Goal: Information Seeking & Learning: Learn about a topic

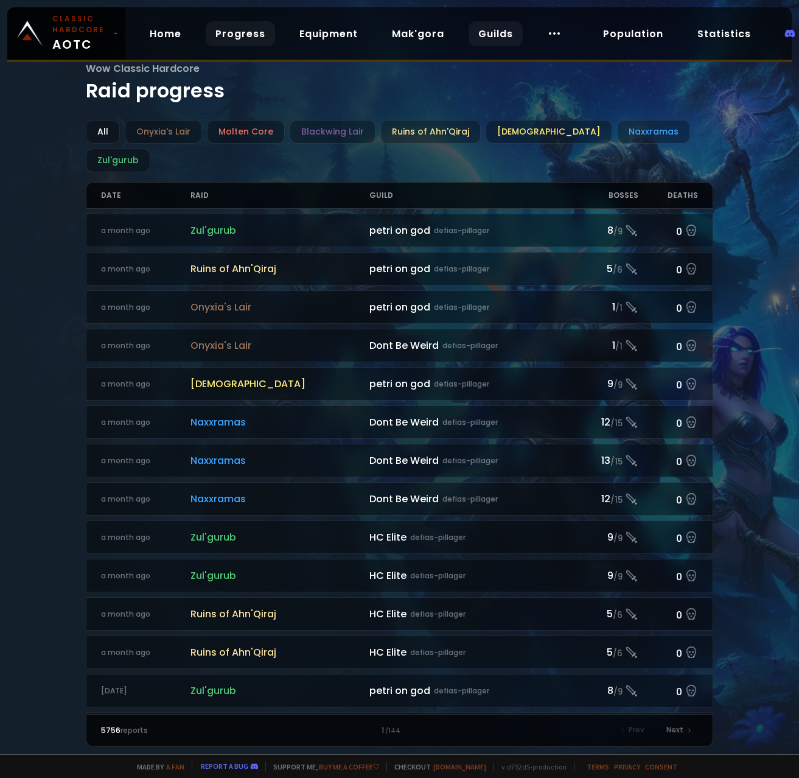
click at [498, 38] on link "Guilds" at bounding box center [496, 33] width 54 height 25
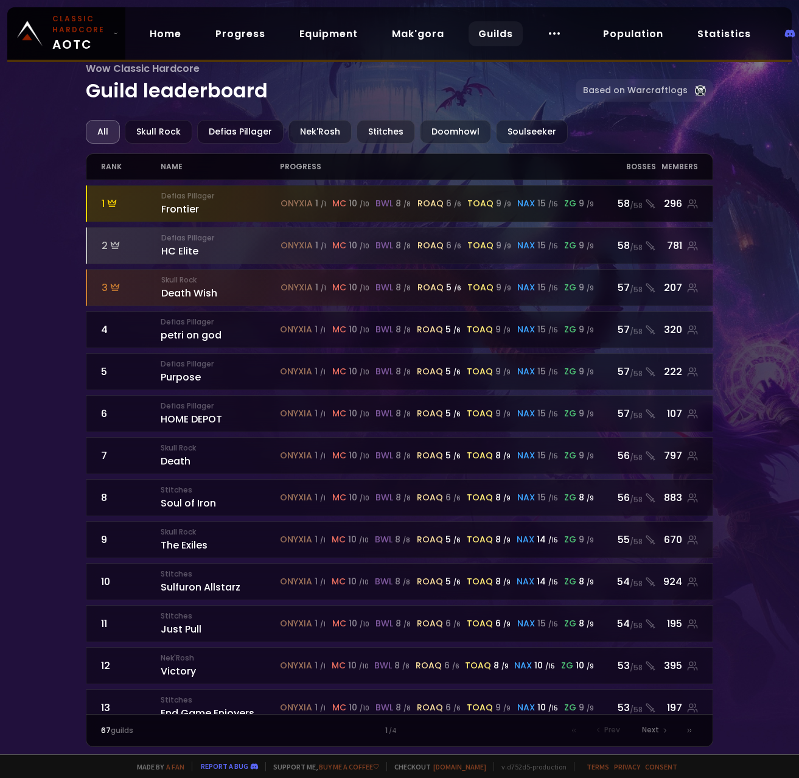
click at [597, 212] on div at bounding box center [400, 204] width 626 height 36
click at [430, 202] on span "roaq" at bounding box center [431, 203] width 26 height 13
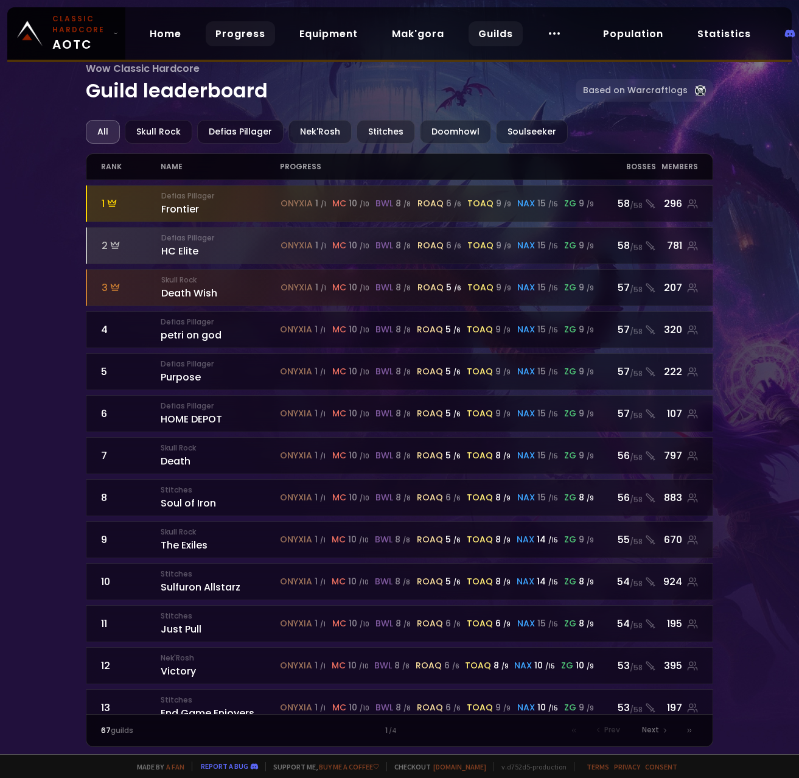
click at [266, 32] on link "Progress" at bounding box center [240, 33] width 69 height 25
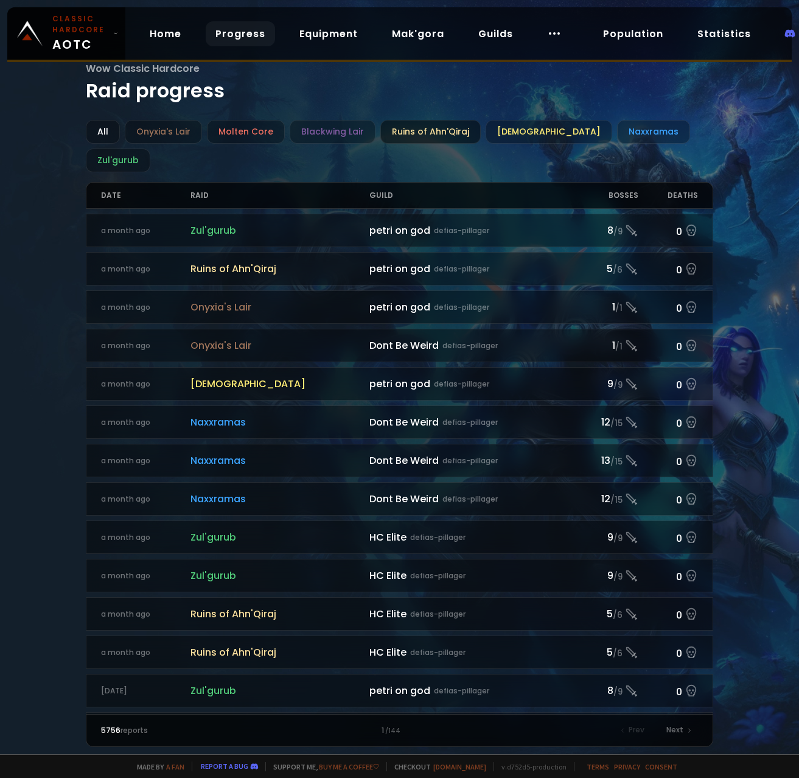
click at [447, 133] on div "Ruins of Ahn'Qiraj" at bounding box center [430, 132] width 100 height 24
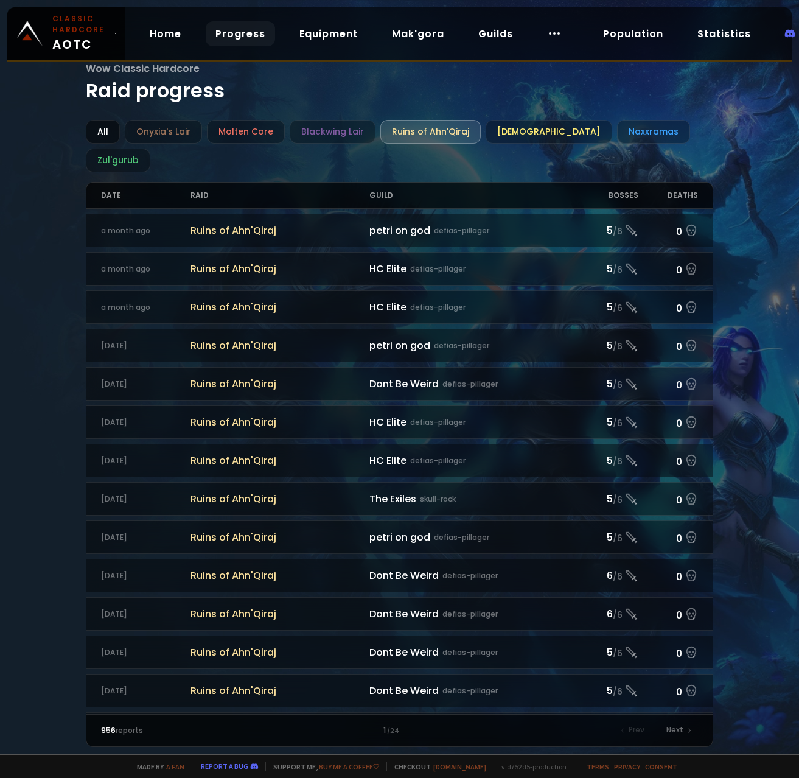
click at [107, 135] on div "All" at bounding box center [103, 132] width 34 height 24
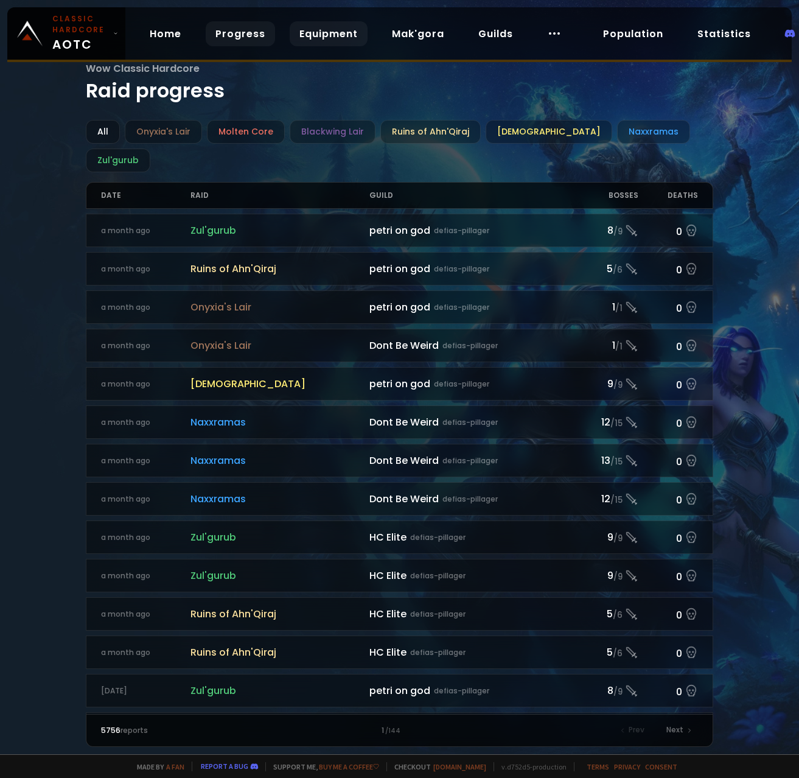
click at [347, 35] on link "Equipment" at bounding box center [329, 33] width 78 height 25
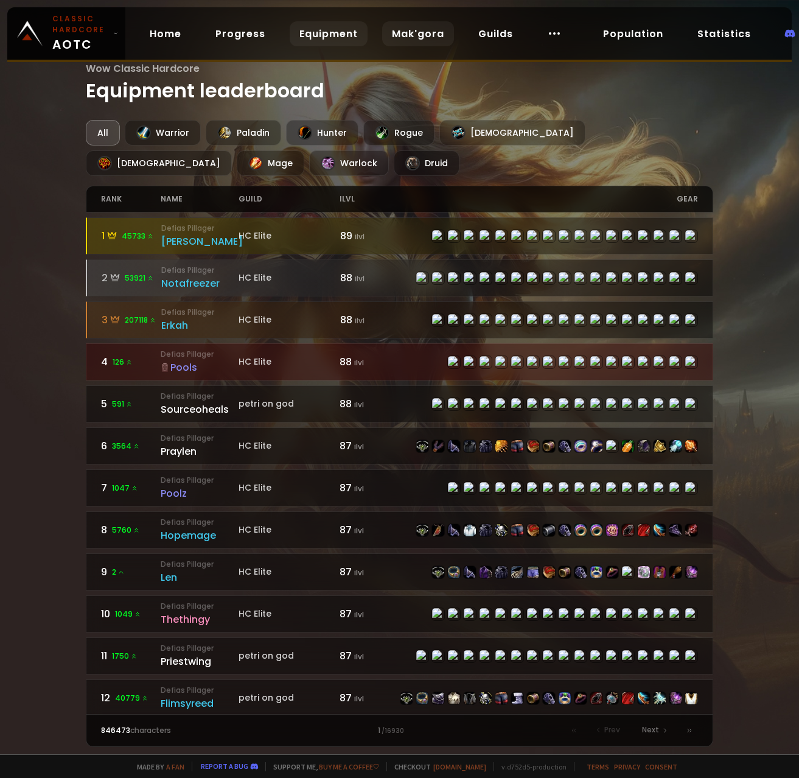
click at [418, 32] on link "Mak'gora" at bounding box center [418, 33] width 72 height 25
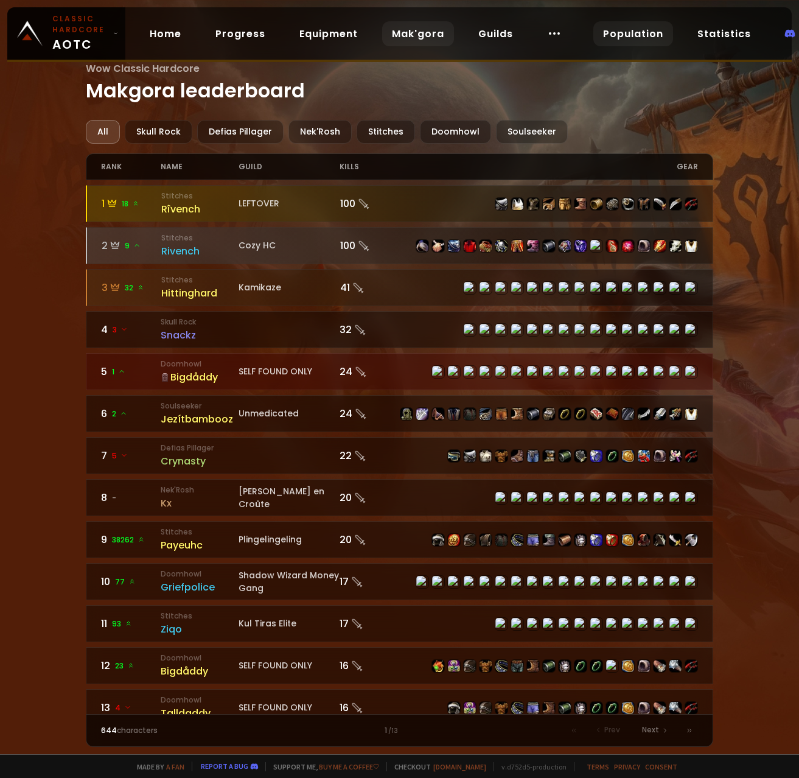
click at [651, 39] on link "Population" at bounding box center [634, 33] width 80 height 25
